Goal: Task Accomplishment & Management: Manage account settings

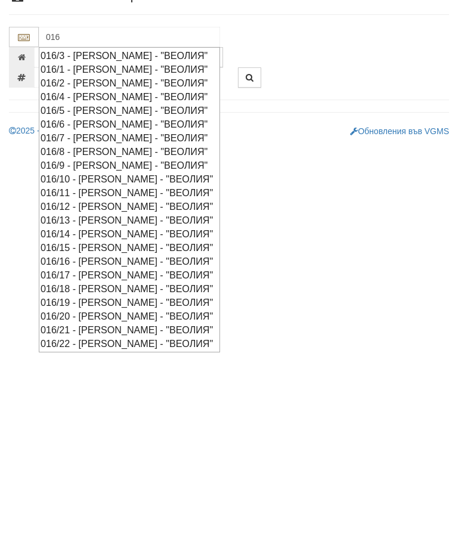
click at [115, 340] on div "016/16 - [PERSON_NAME] - "ВЕОЛИЯ"" at bounding box center [130, 347] width 178 height 14
type input "016/16 - [PERSON_NAME] - "ВЕОЛИЯ""
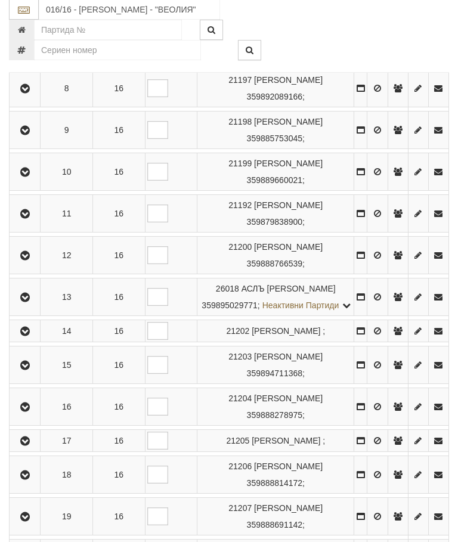
scroll to position [575, 0]
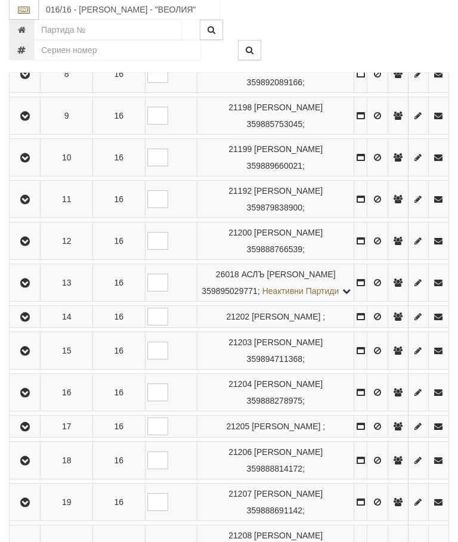
click at [27, 402] on button "button" at bounding box center [24, 393] width 27 height 18
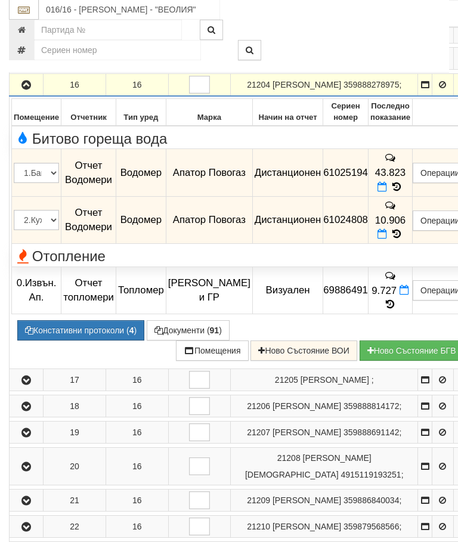
scroll to position [736, 0]
click at [188, 340] on button "Документи ( 91 )" at bounding box center [188, 330] width 83 height 20
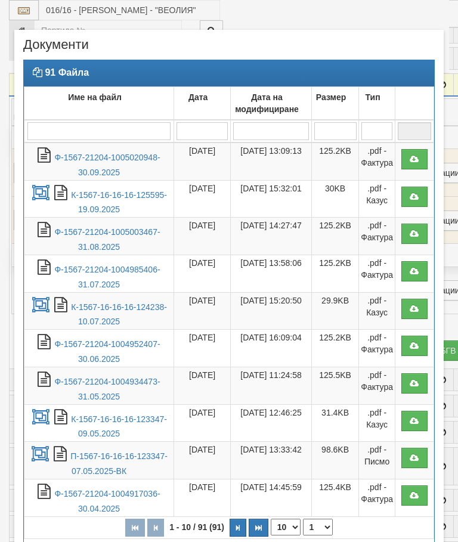
click at [105, 153] on link "Ф-1567-21204-1005020948-30.09.2025" at bounding box center [107, 165] width 106 height 24
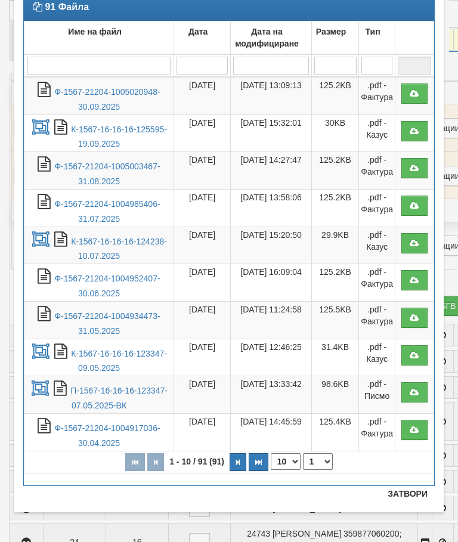
scroll to position [66, 0]
click at [407, 494] on button "Затвори" at bounding box center [407, 493] width 54 height 19
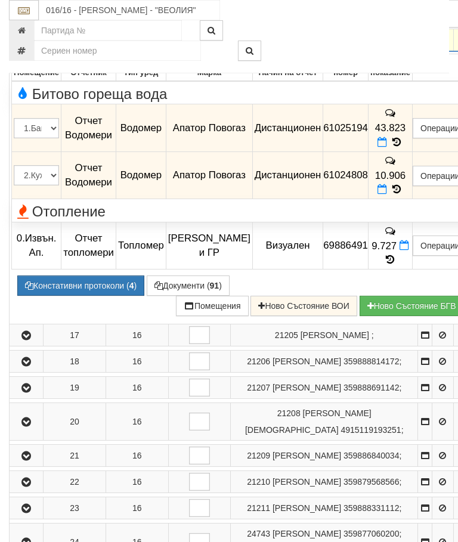
click at [403, 147] on icon at bounding box center [396, 142] width 13 height 10
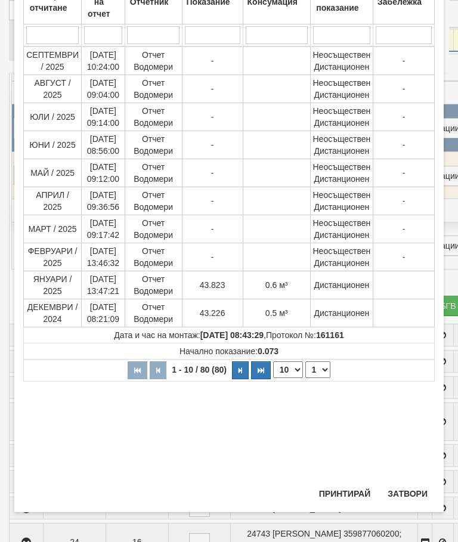
scroll to position [106, 0]
click at [409, 494] on button "Затвори" at bounding box center [407, 493] width 54 height 19
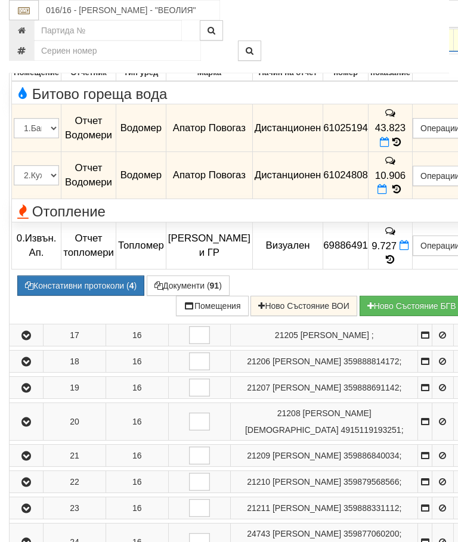
click at [25, 49] on button "button" at bounding box center [26, 40] width 30 height 18
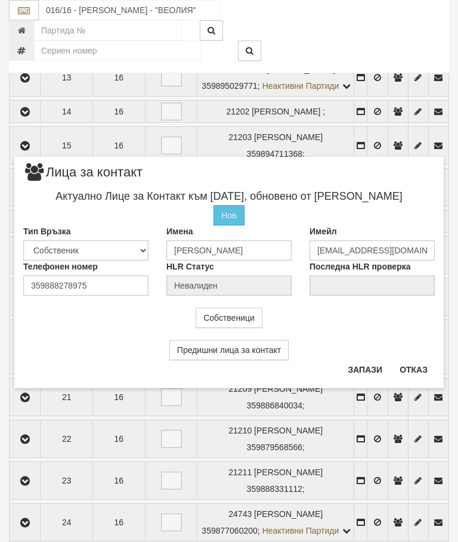
click at [413, 370] on button "Отказ" at bounding box center [413, 369] width 42 height 19
click at [289, 250] on input "[PERSON_NAME]" at bounding box center [228, 251] width 125 height 20
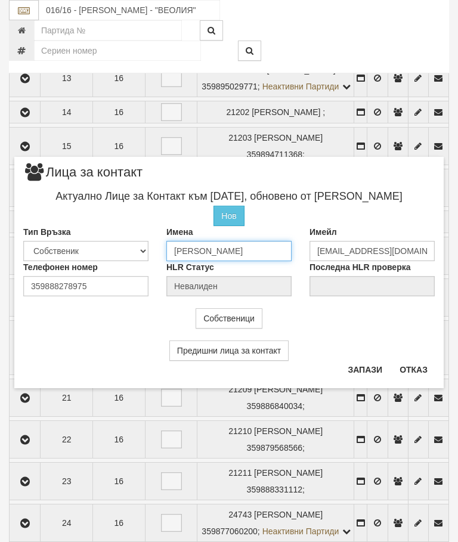
type input "СТАНИ"
type input "[PERSON_NAME]"
click at [109, 287] on input "359888278975" at bounding box center [85, 286] width 125 height 20
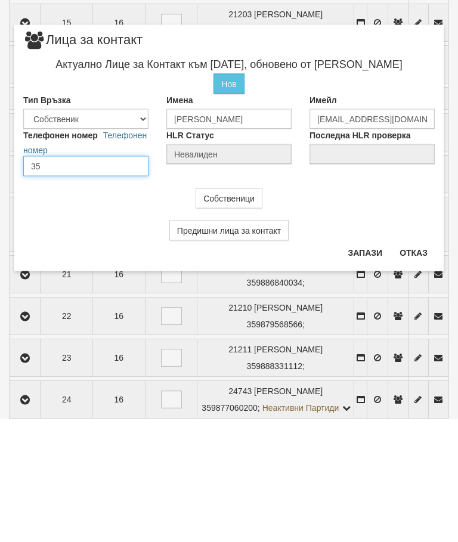
type input "3"
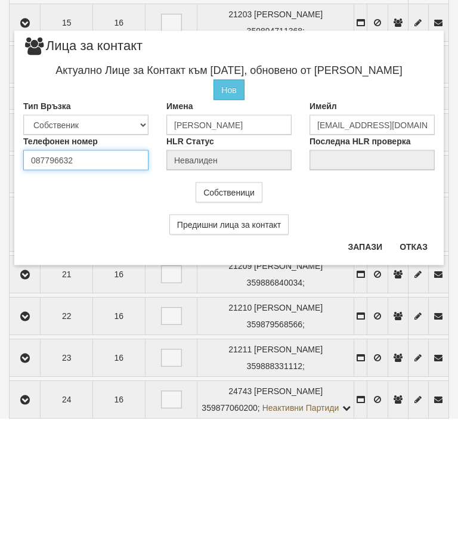
type input "0877966328"
click at [361, 360] on button "Запази" at bounding box center [364, 369] width 49 height 19
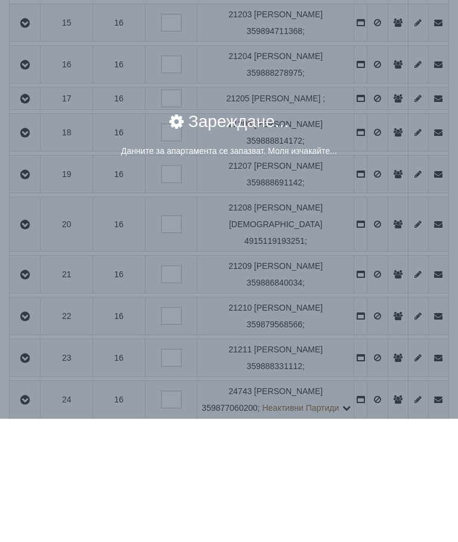
scroll to position [904, 0]
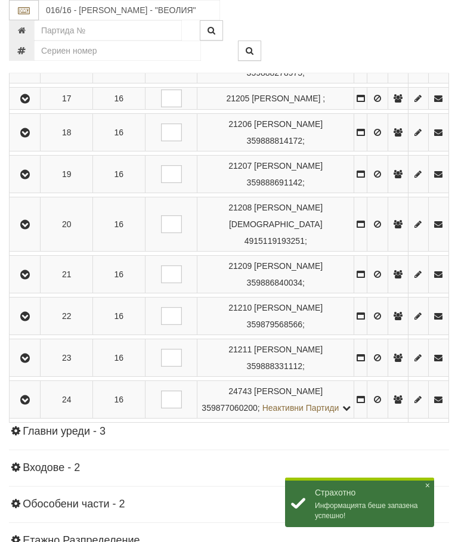
click at [30, 69] on icon "button" at bounding box center [25, 65] width 14 height 8
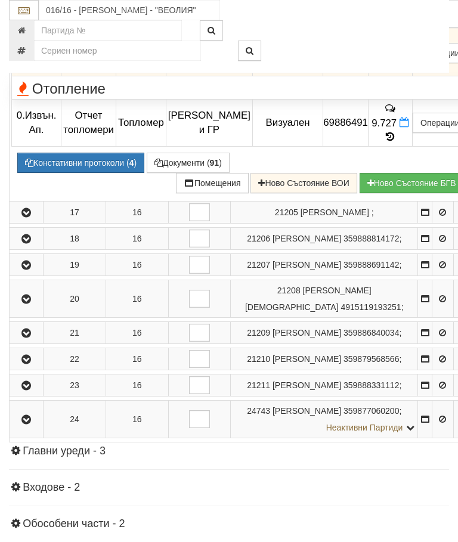
click at [0, 0] on button "Дистанционен модул" at bounding box center [0, 0] width 0 height 0
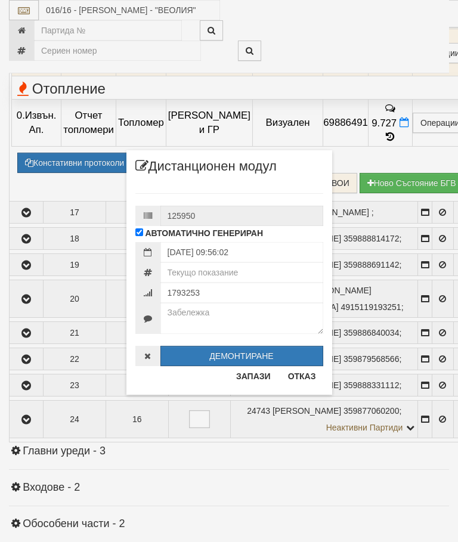
click at [308, 373] on button "Отказ" at bounding box center [302, 376] width 42 height 19
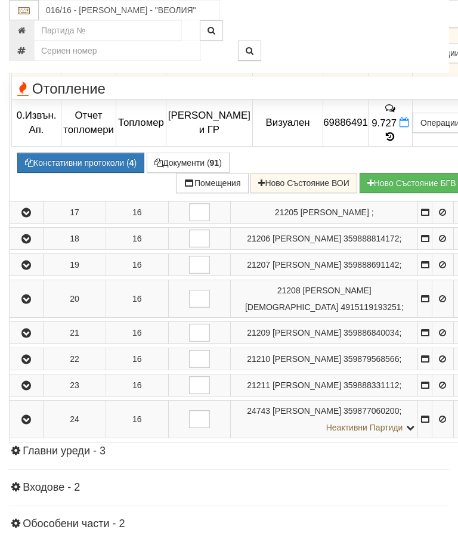
click at [403, 72] on icon at bounding box center [396, 66] width 13 height 10
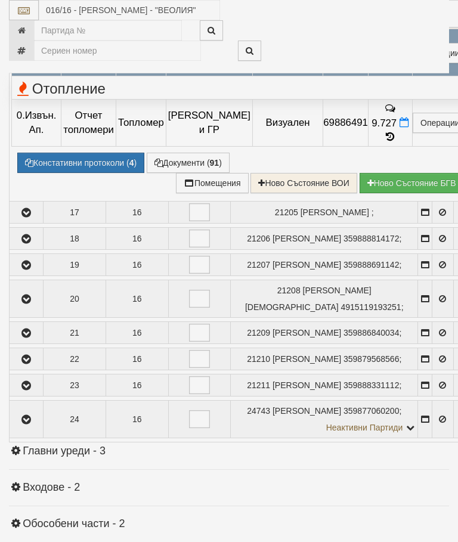
select select "10"
select select "1"
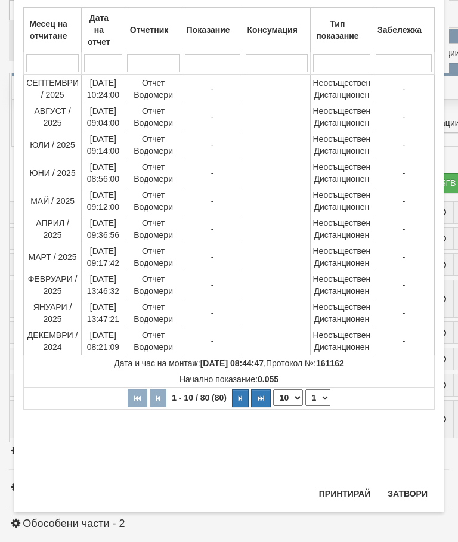
scroll to position [447, 0]
click at [398, 494] on button "Затвори" at bounding box center [407, 493] width 54 height 19
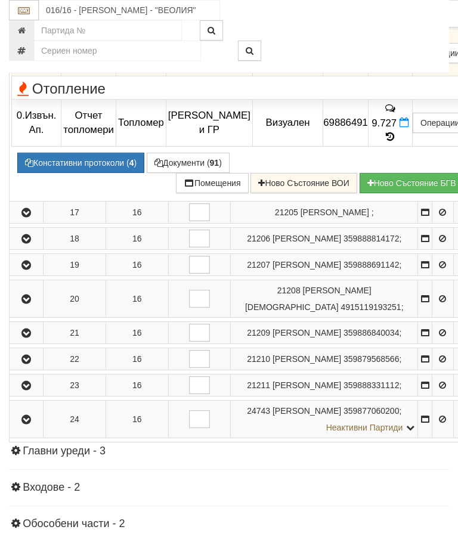
click at [0, 0] on button "Дистанционен модул" at bounding box center [0, 0] width 0 height 0
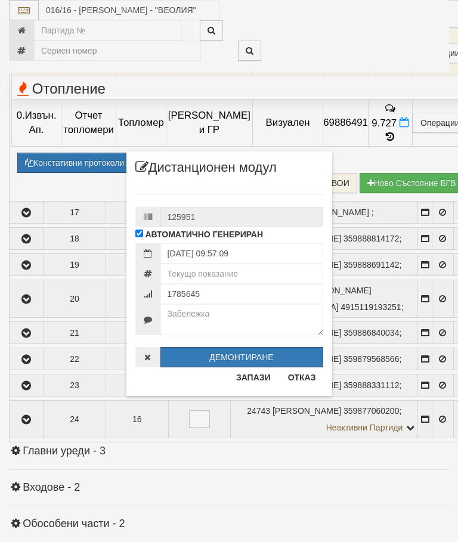
click at [303, 374] on button "Отказ" at bounding box center [302, 377] width 42 height 19
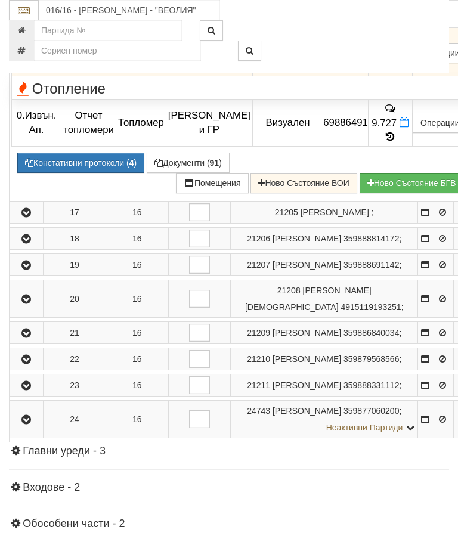
click at [0, 0] on button "Редакция / Протокол" at bounding box center [0, 0] width 0 height 0
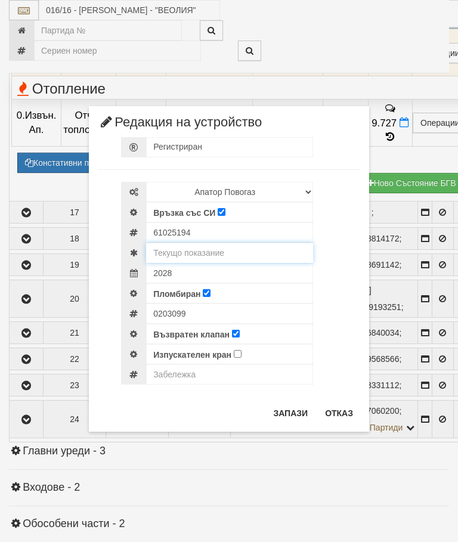
click at [208, 247] on input "text" at bounding box center [229, 253] width 167 height 20
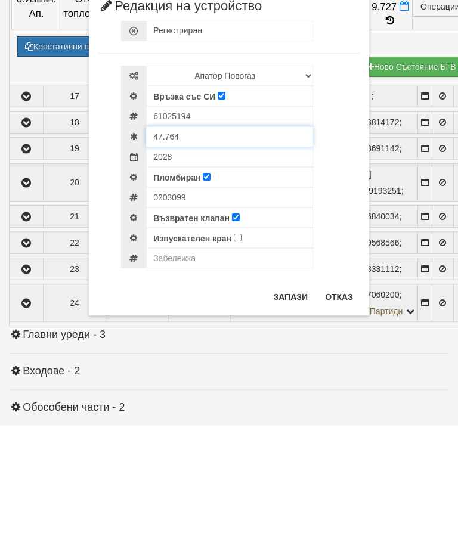
type input "47.764"
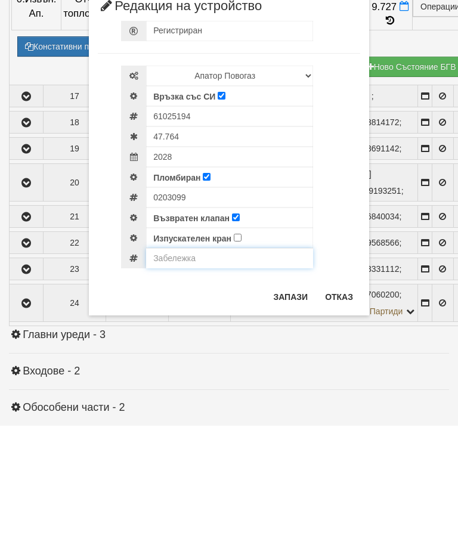
click at [185, 364] on input "text" at bounding box center [229, 374] width 167 height 20
type input "Модула не отчита"
click at [293, 404] on button "Запази" at bounding box center [290, 413] width 49 height 19
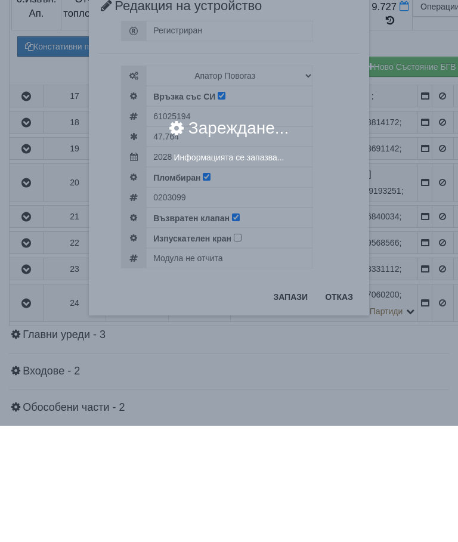
scroll to position [1020, 0]
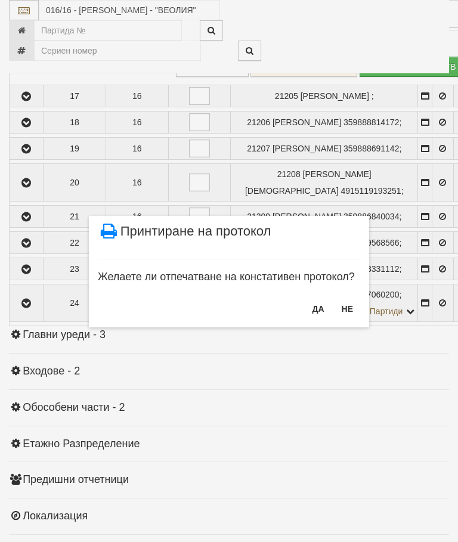
click at [352, 306] on button "НЕ" at bounding box center [348, 308] width 26 height 19
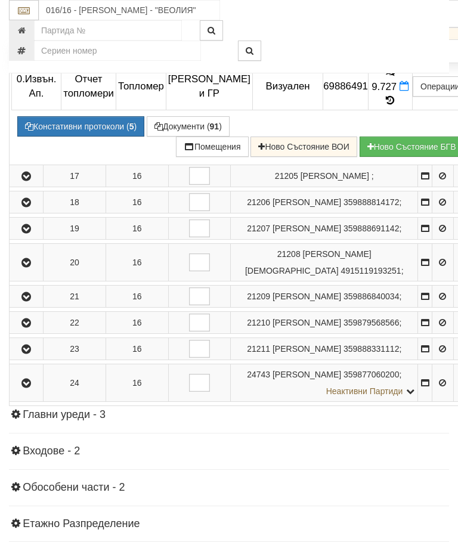
scroll to position [934, 0]
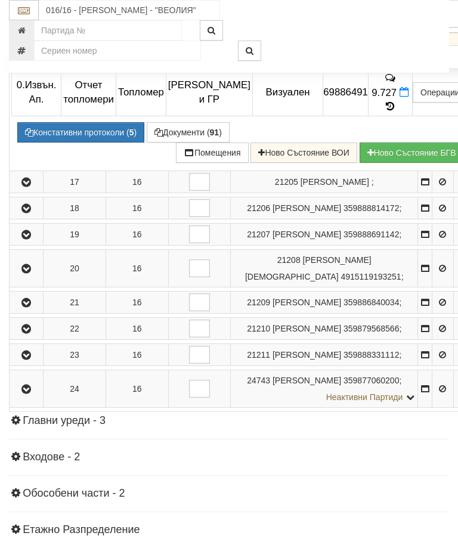
click at [0, 0] on button "Редакция / Протокол" at bounding box center [0, 0] width 0 height 0
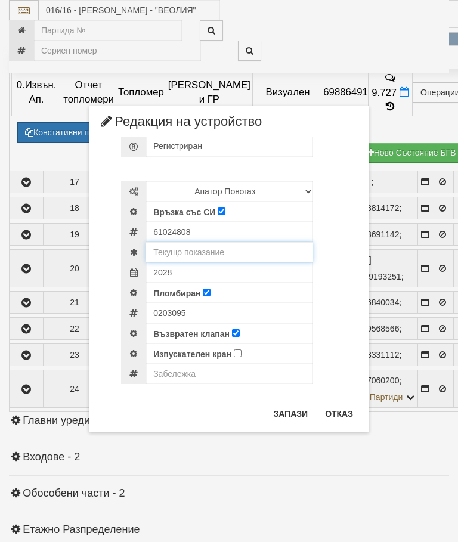
click at [213, 244] on input "text" at bounding box center [229, 252] width 167 height 20
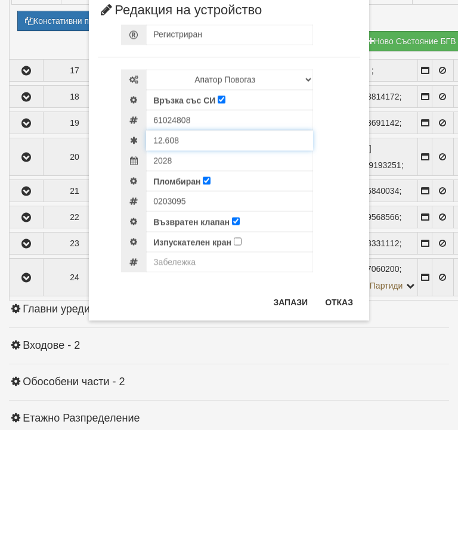
type input "12.608"
click at [184, 364] on input "text" at bounding box center [229, 374] width 167 height 20
type input "Модула не отчита"
click at [293, 404] on button "Запази" at bounding box center [290, 413] width 49 height 19
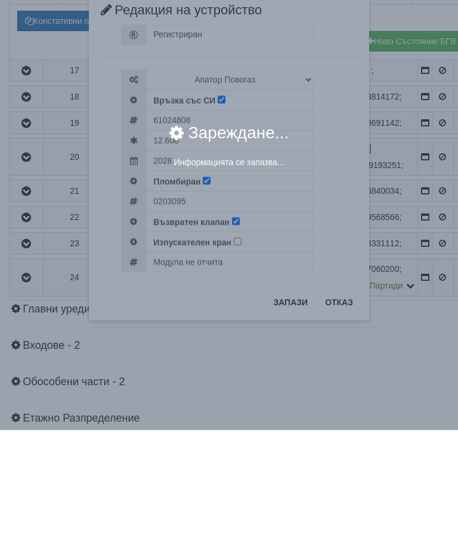
scroll to position [1046, 0]
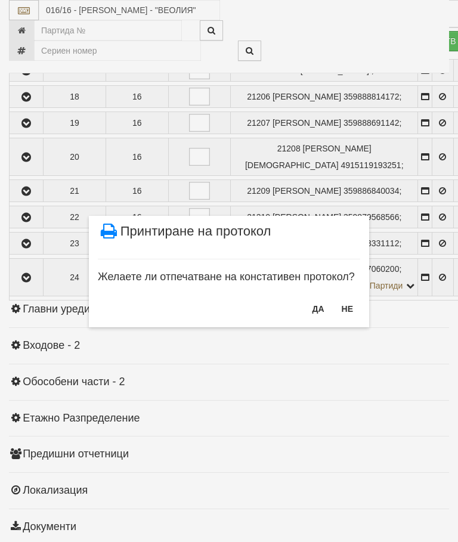
click at [353, 305] on button "НЕ" at bounding box center [348, 308] width 26 height 19
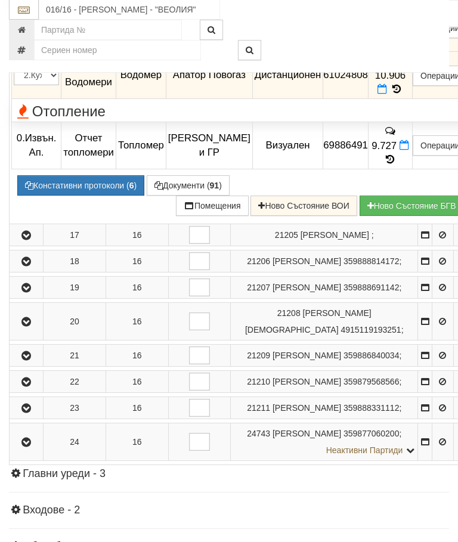
scroll to position [852, 0]
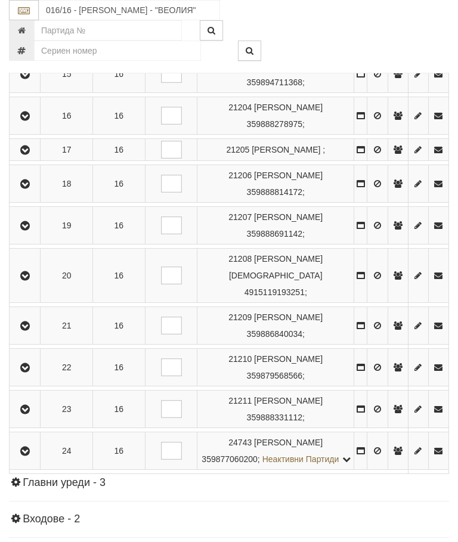
click at [28, 330] on icon "button" at bounding box center [25, 326] width 14 height 8
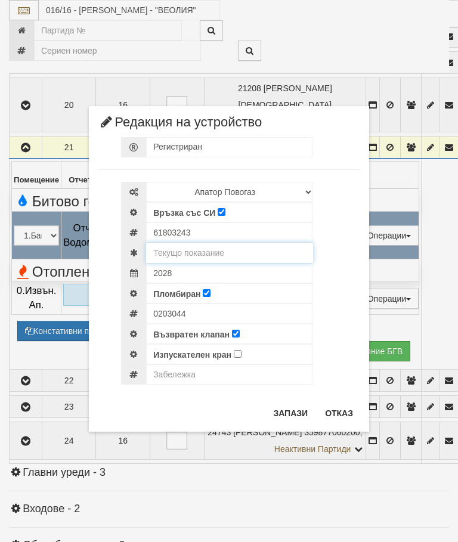
click at [216, 251] on input "text" at bounding box center [229, 253] width 167 height 20
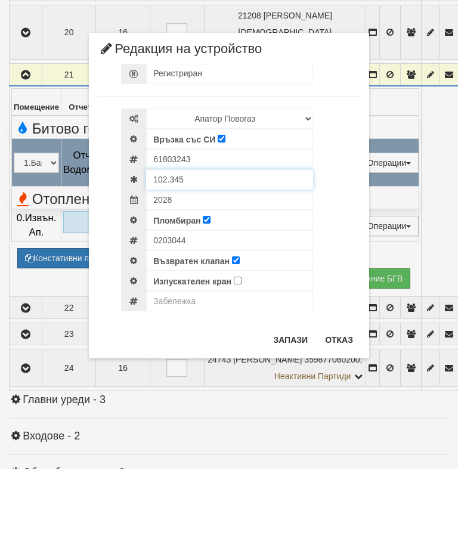
type input "102.345"
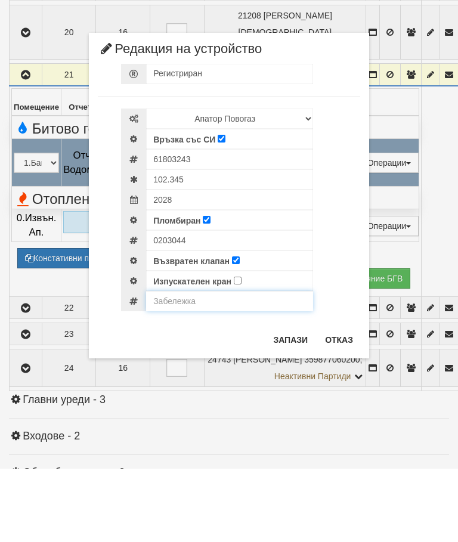
click at [188, 364] on input "text" at bounding box center [229, 374] width 167 height 20
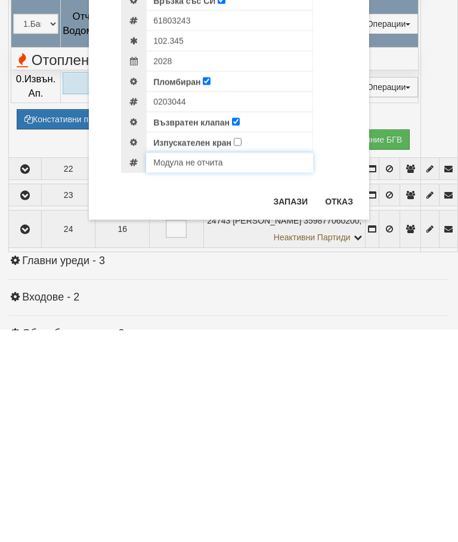
type input "Модула не отчита"
click at [295, 404] on button "Запази" at bounding box center [290, 413] width 49 height 19
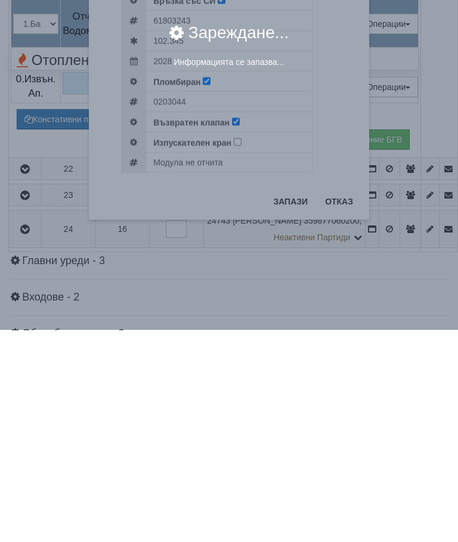
scroll to position [1064, 1]
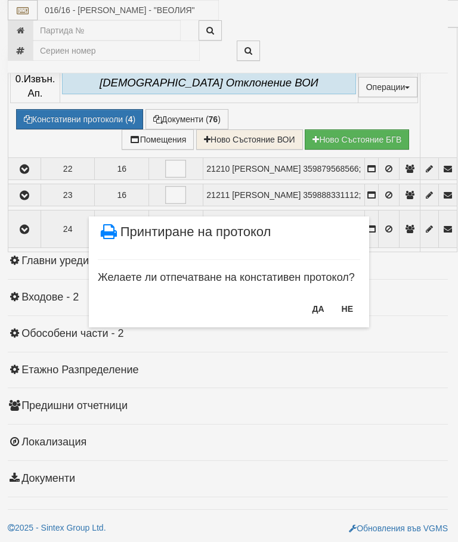
click at [351, 308] on button "НЕ" at bounding box center [348, 308] width 26 height 19
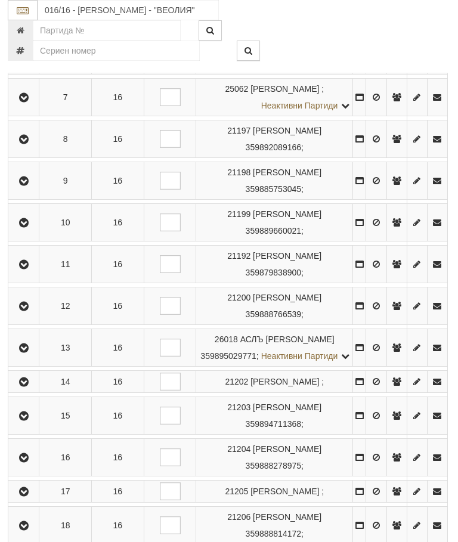
scroll to position [497, 1]
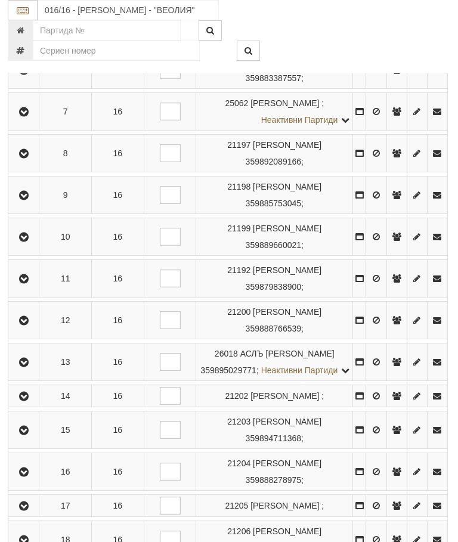
click at [23, 246] on button "button" at bounding box center [23, 237] width 27 height 18
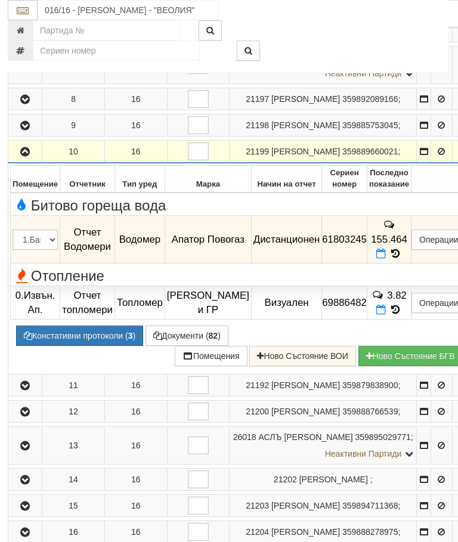
click at [0, 0] on button "Редакция / Протокол" at bounding box center [0, 0] width 0 height 0
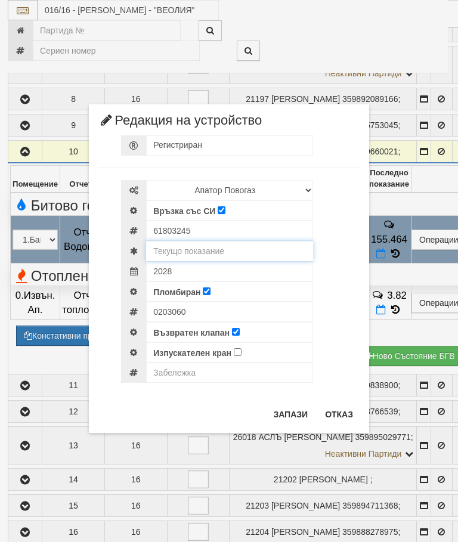
click at [215, 250] on input "text" at bounding box center [229, 251] width 167 height 20
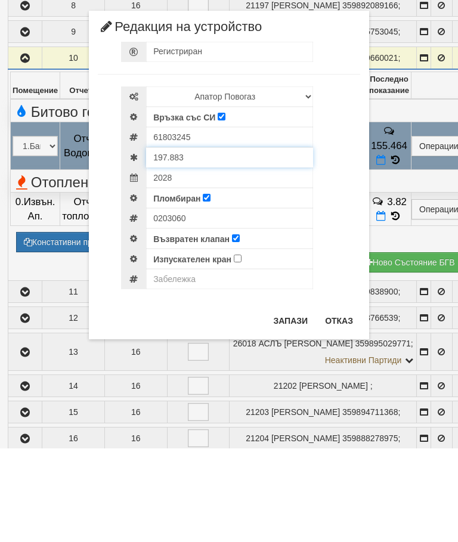
type input "197.883"
click at [179, 363] on input "text" at bounding box center [229, 373] width 167 height 20
type input "Модула не отчита"
click at [294, 405] on button "Запази" at bounding box center [290, 414] width 49 height 19
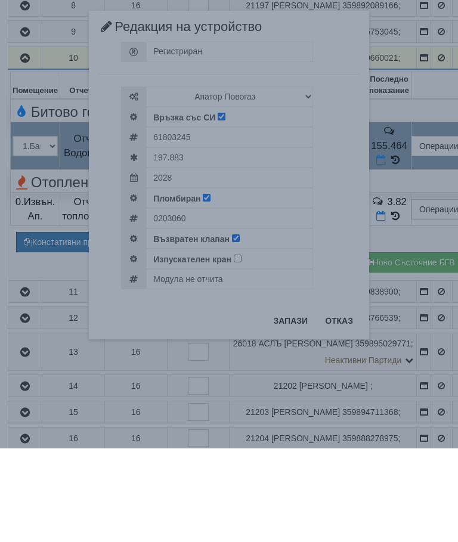
scroll to position [590, 1]
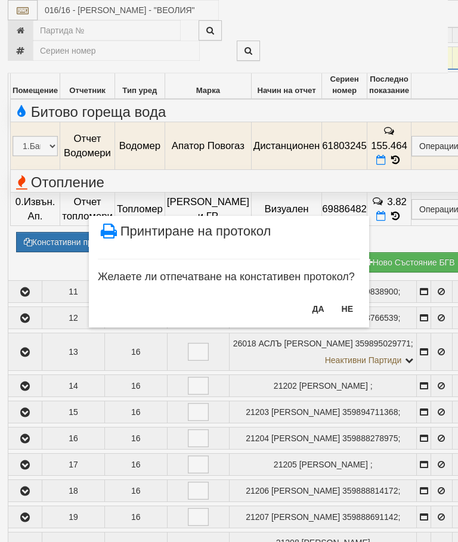
click at [344, 311] on button "НЕ" at bounding box center [348, 308] width 26 height 19
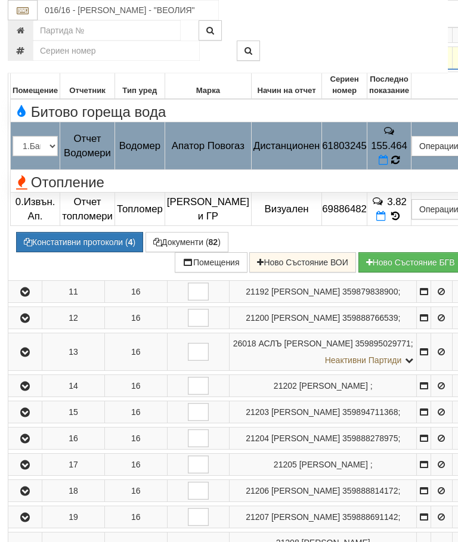
click at [401, 166] on icon at bounding box center [395, 159] width 13 height 13
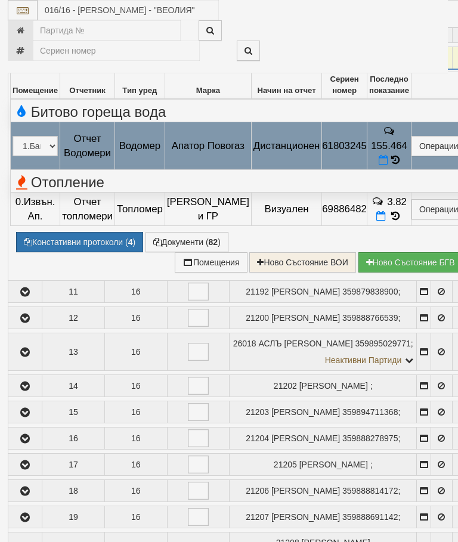
select select "10"
select select "1"
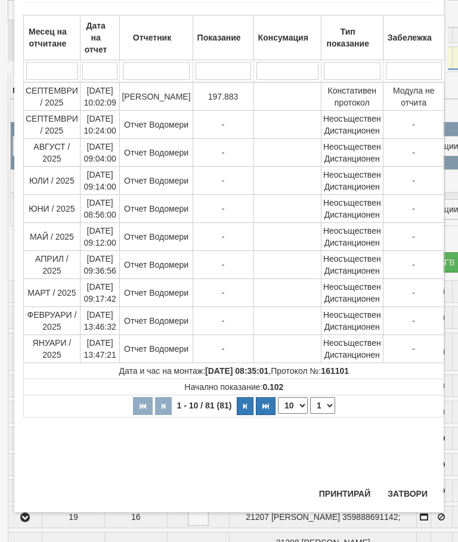
scroll to position [553, 0]
click at [416, 491] on button "Затвори" at bounding box center [407, 493] width 54 height 19
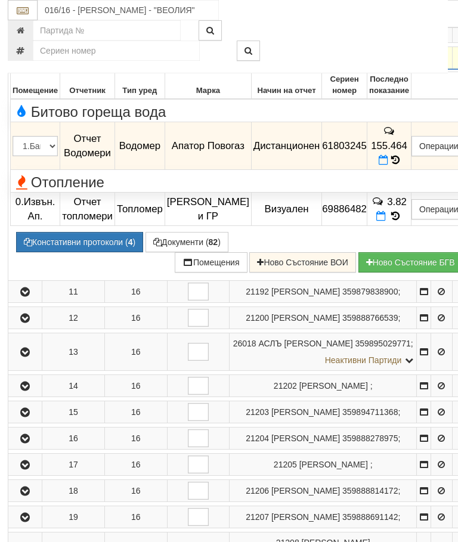
click at [32, 63] on icon "button" at bounding box center [25, 58] width 14 height 8
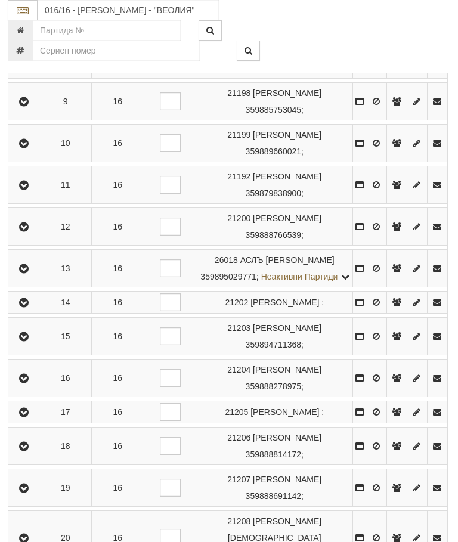
click at [27, 236] on button "button" at bounding box center [23, 227] width 27 height 18
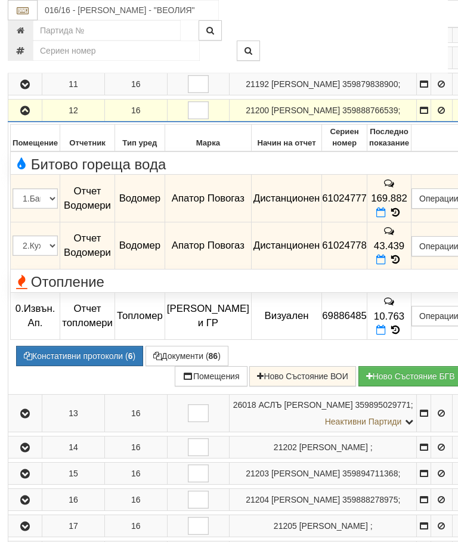
click at [0, 0] on button "Редакция / Протокол" at bounding box center [0, 0] width 0 height 0
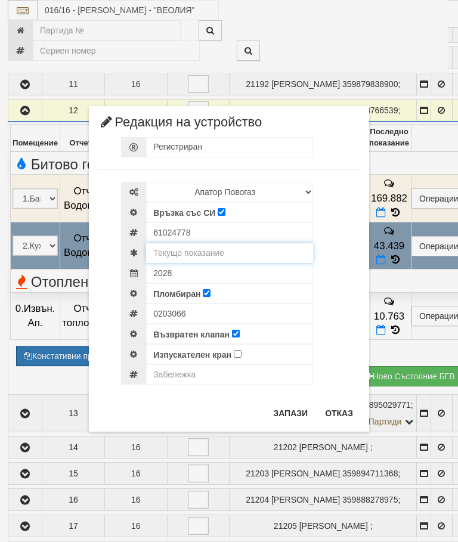
click at [209, 252] on input "text" at bounding box center [229, 253] width 167 height 20
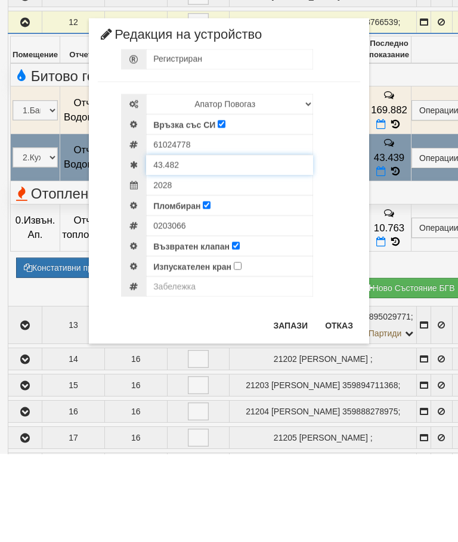
type input "43.482"
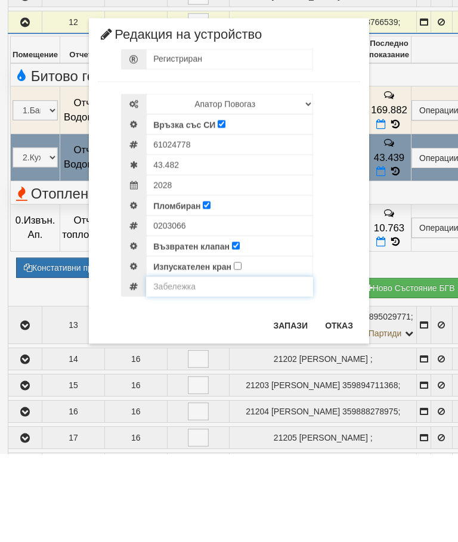
click at [174, 364] on input "text" at bounding box center [229, 374] width 167 height 20
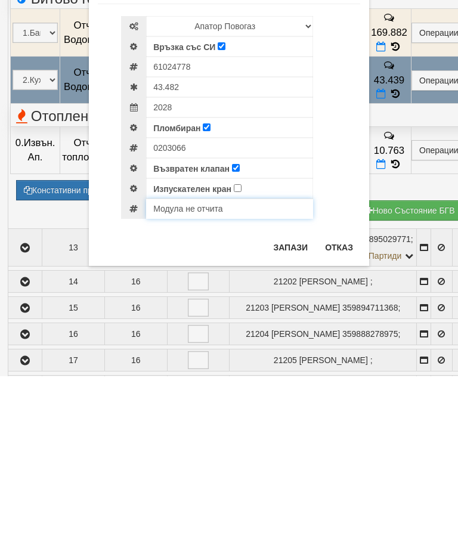
type input "Модула не отчита"
click at [292, 404] on button "Запази" at bounding box center [290, 413] width 49 height 19
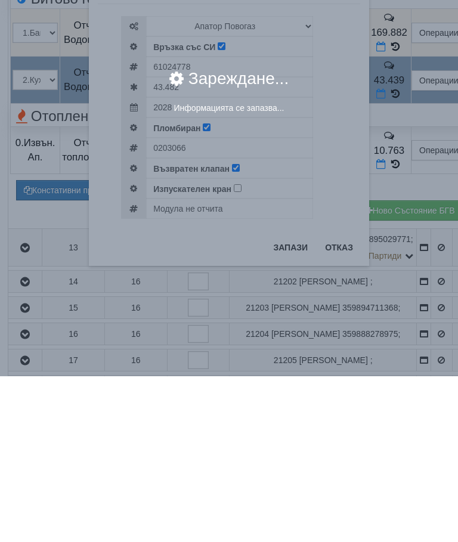
scroll to position [756, 1]
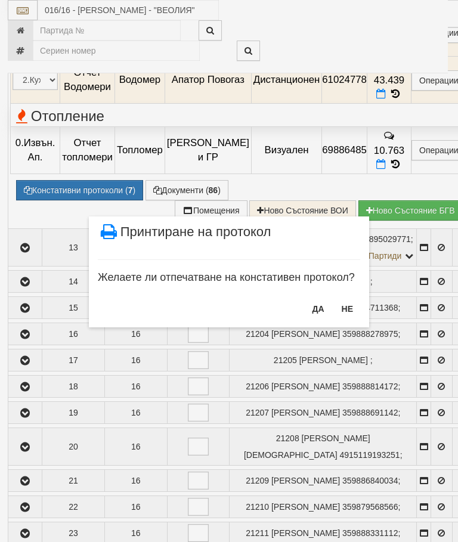
click at [348, 305] on button "НЕ" at bounding box center [348, 308] width 26 height 19
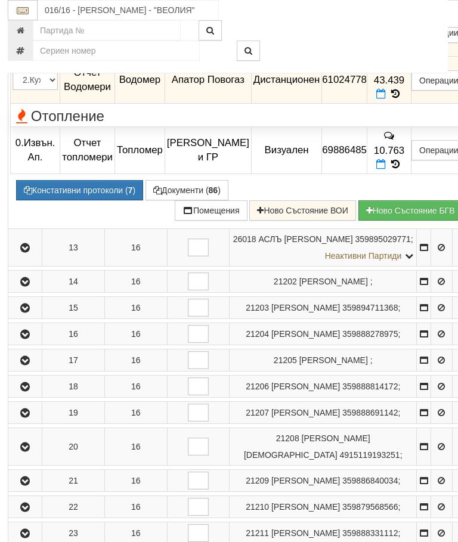
click at [0, 0] on button "Редакция / Протокол" at bounding box center [0, 0] width 0 height 0
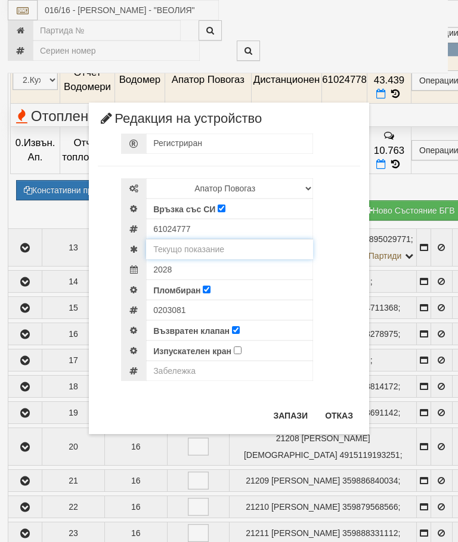
click at [218, 241] on input "text" at bounding box center [229, 249] width 167 height 20
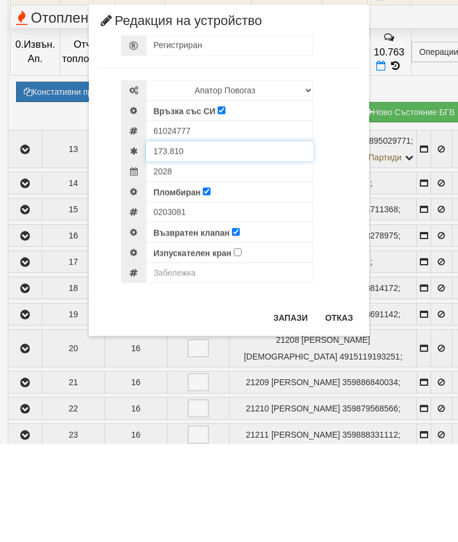
type input "173.810"
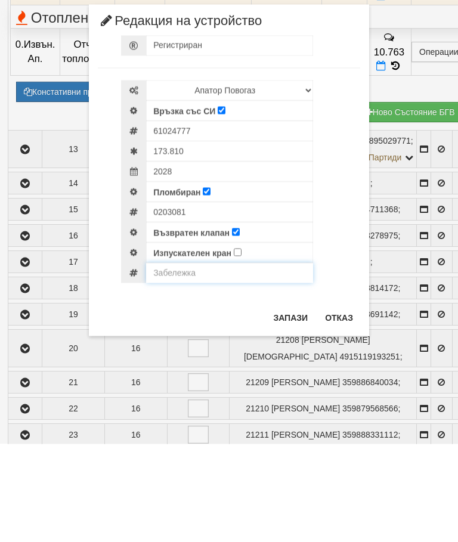
click at [178, 361] on input "text" at bounding box center [229, 371] width 167 height 20
type input "Модула не отчита"
click at [298, 406] on button "Запази" at bounding box center [290, 415] width 49 height 19
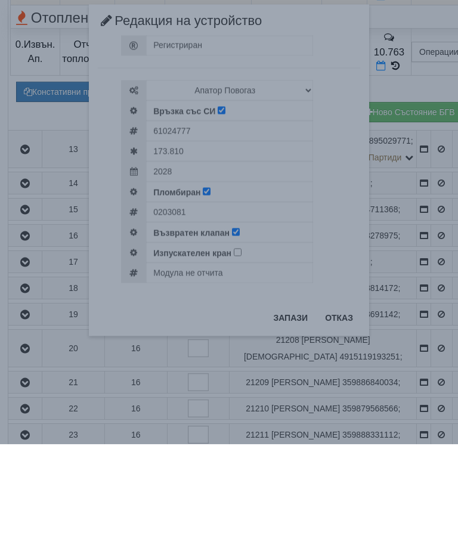
scroll to position [854, 1]
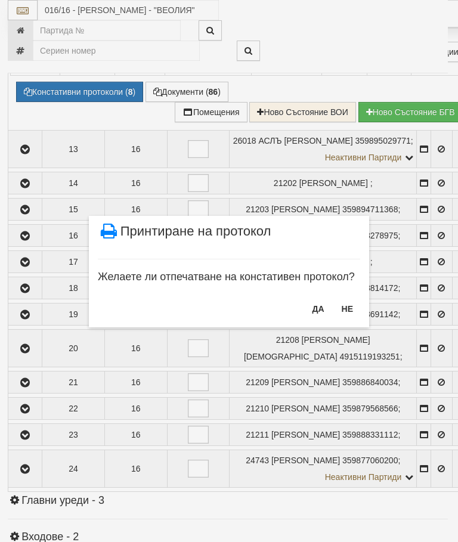
click at [346, 303] on button "НЕ" at bounding box center [348, 308] width 26 height 19
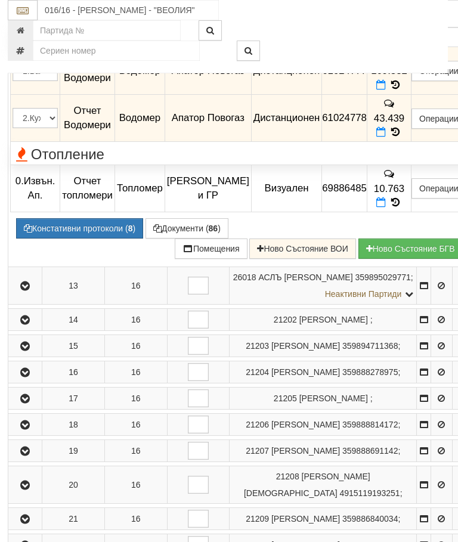
scroll to position [702, 1]
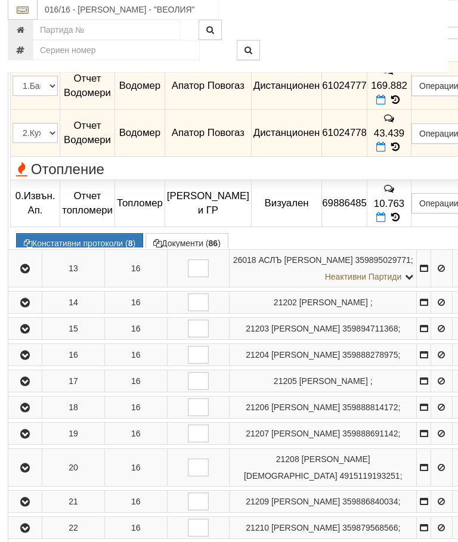
scroll to position [702, 1]
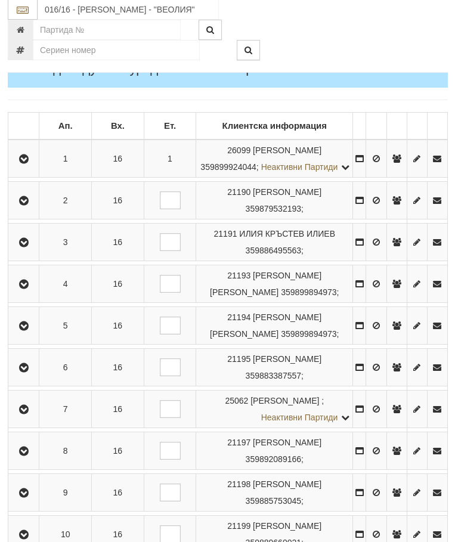
click at [27, 206] on icon "button" at bounding box center [24, 201] width 14 height 8
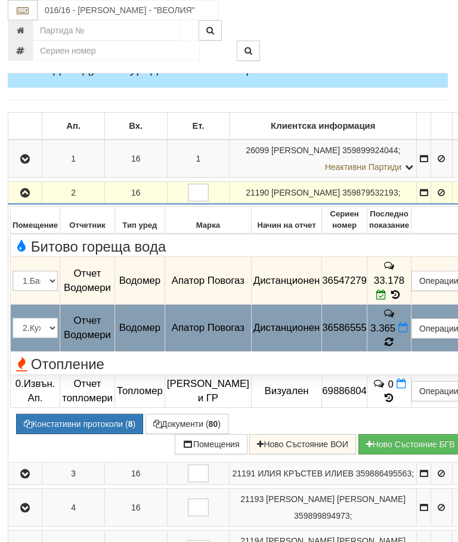
click at [395, 336] on icon at bounding box center [389, 342] width 13 height 13
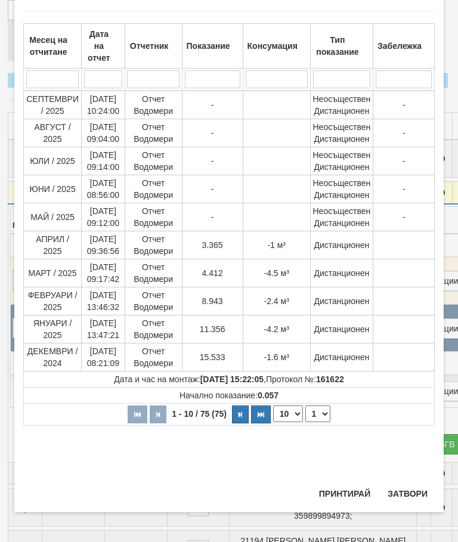
scroll to position [605, 0]
click at [320, 413] on select "1 2 3 4 5 6 7 8" at bounding box center [317, 413] width 25 height 17
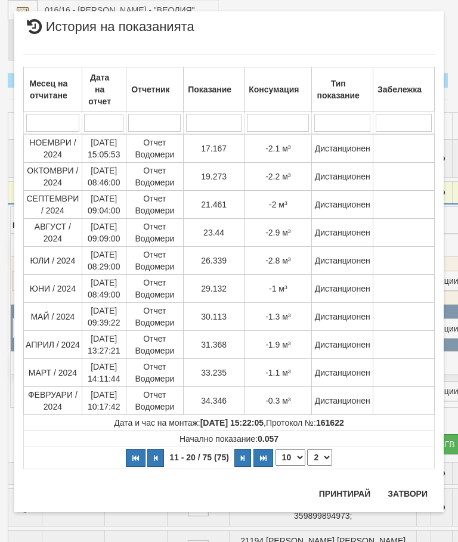
scroll to position [0, 0]
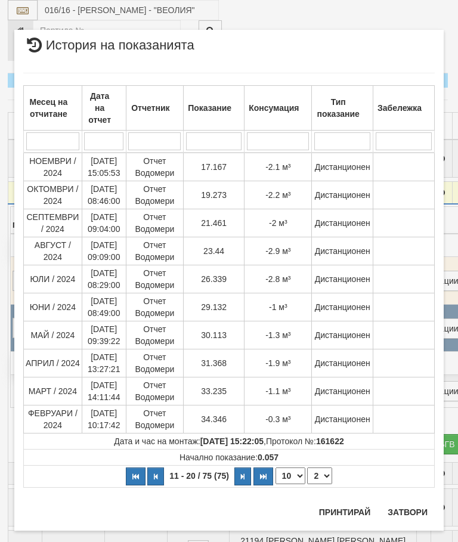
click at [324, 466] on th "11 - 20 / 75 (75) 10 20 30 40 1 2 3 4 5 6 7 8" at bounding box center [229, 477] width 411 height 22
click at [323, 475] on select "1 2 3 4 5 6 7 8" at bounding box center [319, 475] width 25 height 17
select select "3"
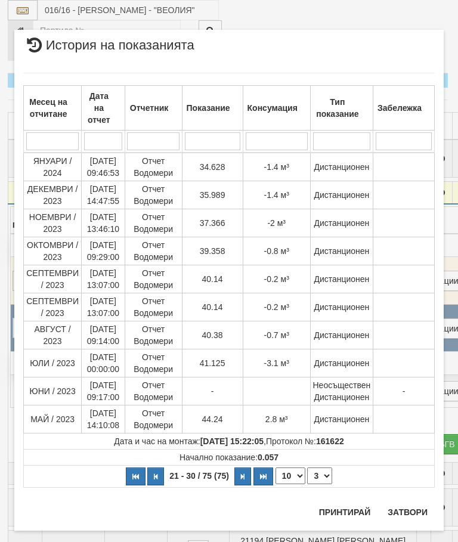
click at [408, 505] on button "Затвори" at bounding box center [407, 512] width 54 height 19
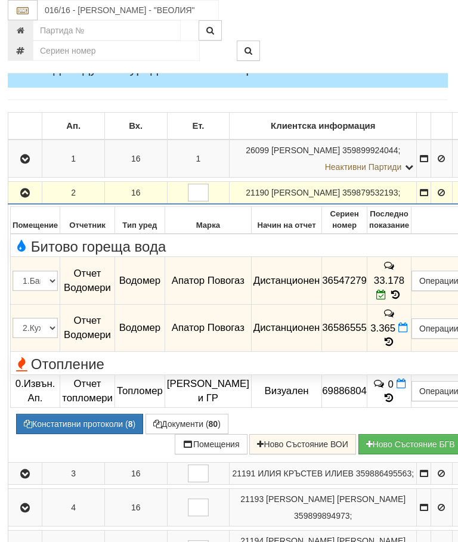
click at [186, 414] on button "Документи ( 80 )" at bounding box center [186, 424] width 83 height 20
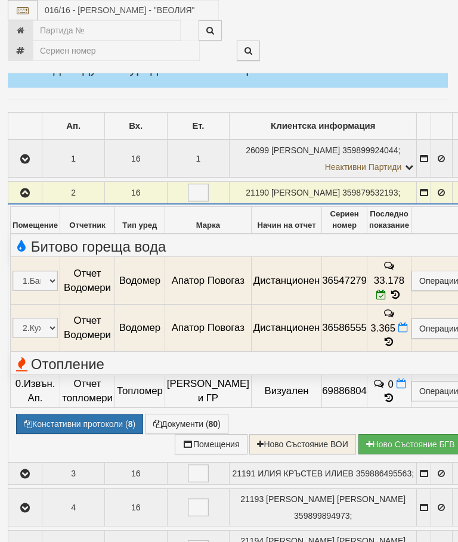
select select "10"
select select "1"
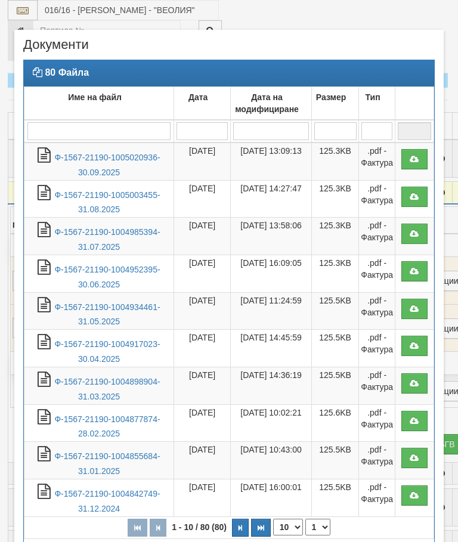
click at [113, 160] on link "Ф-1567-21190-1005020936-30.09.2025" at bounding box center [107, 165] width 106 height 24
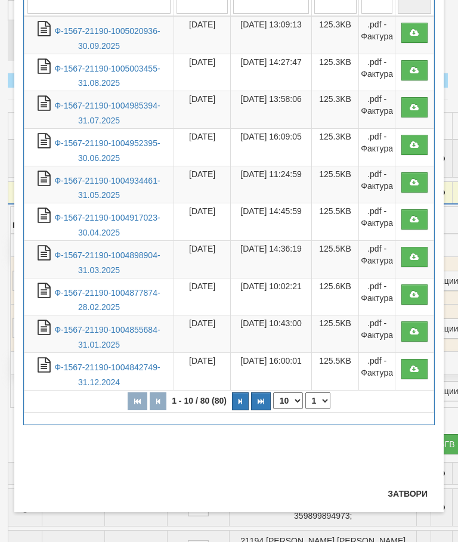
scroll to position [126, 0]
click at [410, 497] on button "Затвори" at bounding box center [407, 493] width 54 height 19
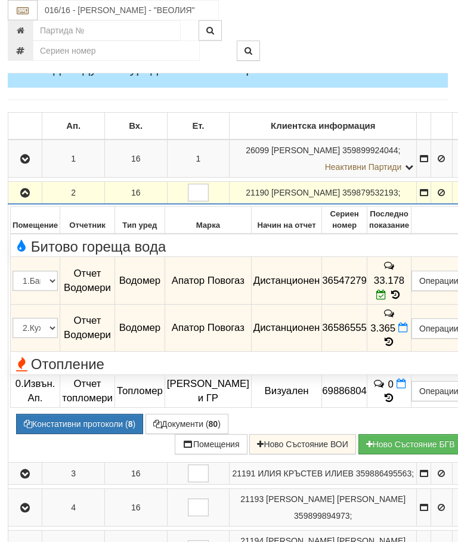
click at [33, 193] on button "button" at bounding box center [25, 193] width 30 height 18
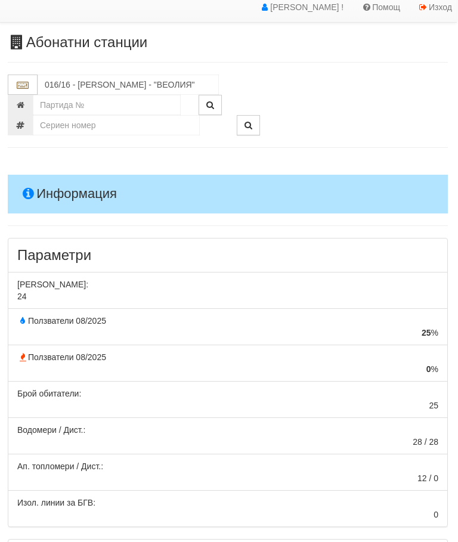
scroll to position [0, 1]
